Goal: Find specific page/section

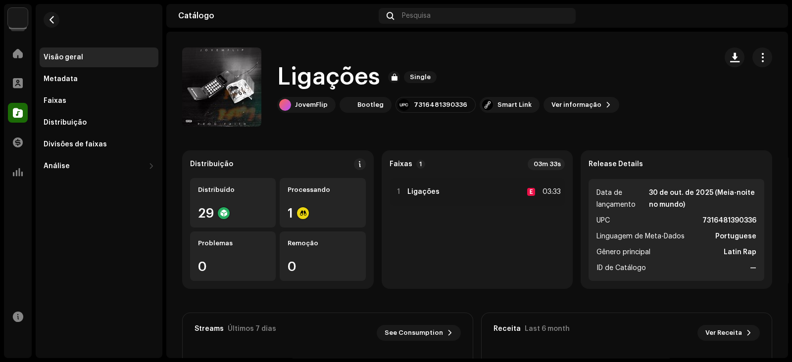
click at [609, 132] on div "[DOMAIN_NAME] Dashboard Go Premium Smart Link [URL][DOMAIN_NAME]" at bounding box center [396, 181] width 792 height 362
click at [17, 50] on span at bounding box center [18, 53] width 10 height 8
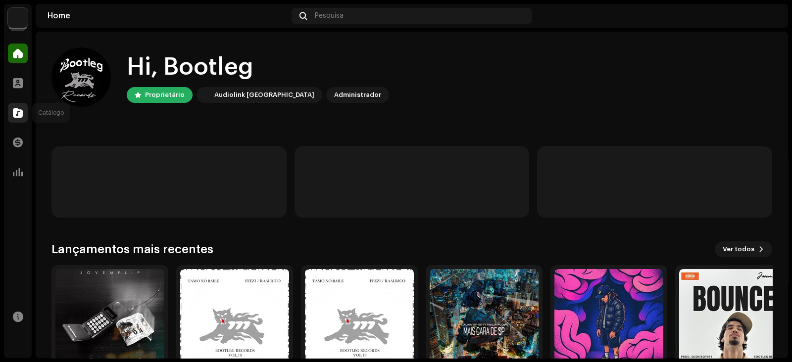
click at [20, 113] on span at bounding box center [18, 113] width 10 height 8
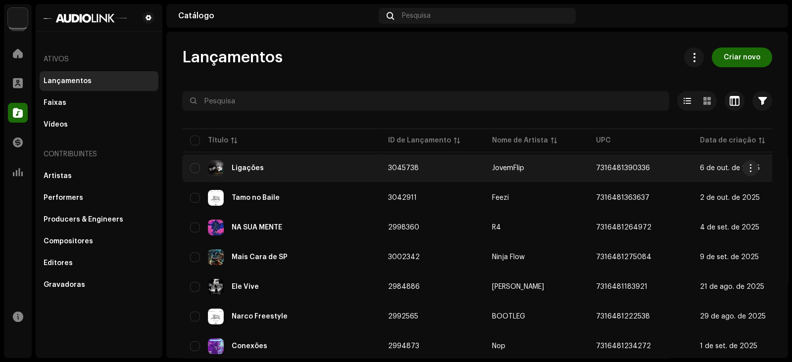
click at [352, 166] on div "Ligações" at bounding box center [281, 168] width 182 height 16
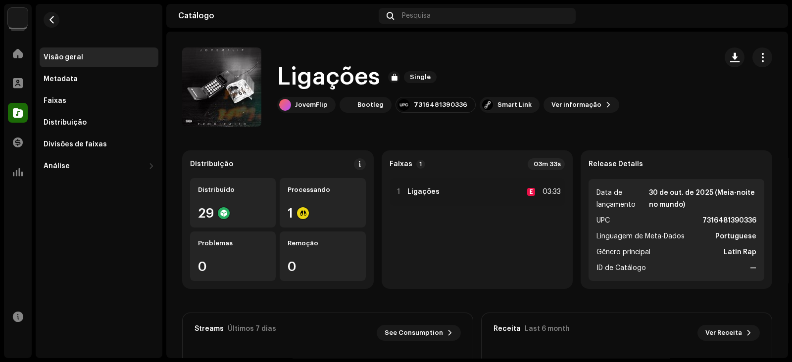
click at [725, 122] on div at bounding box center [749, 87] width 48 height 79
click at [676, 134] on catalog-releases-details-overview "Ligações Single Ligações Single JovemFlip Bootleg 7316481390336 Smart Link Ver …" at bounding box center [477, 279] width 622 height 495
